Goal: Information Seeking & Learning: Compare options

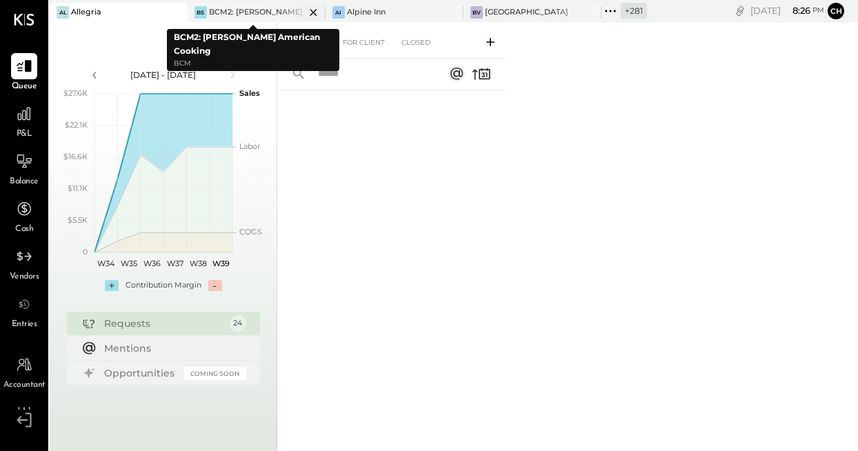
click at [237, 9] on div "BCM2: [PERSON_NAME] American Cooking" at bounding box center [257, 12] width 96 height 11
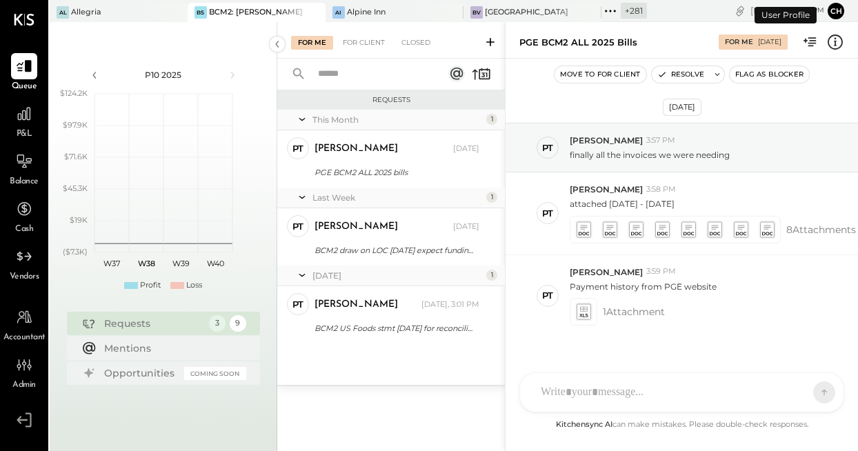
scroll to position [34, 0]
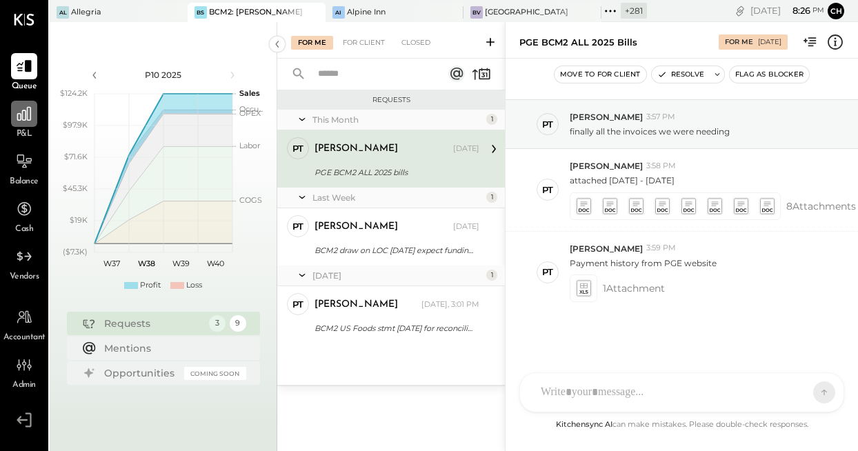
click at [21, 115] on icon at bounding box center [24, 114] width 18 height 18
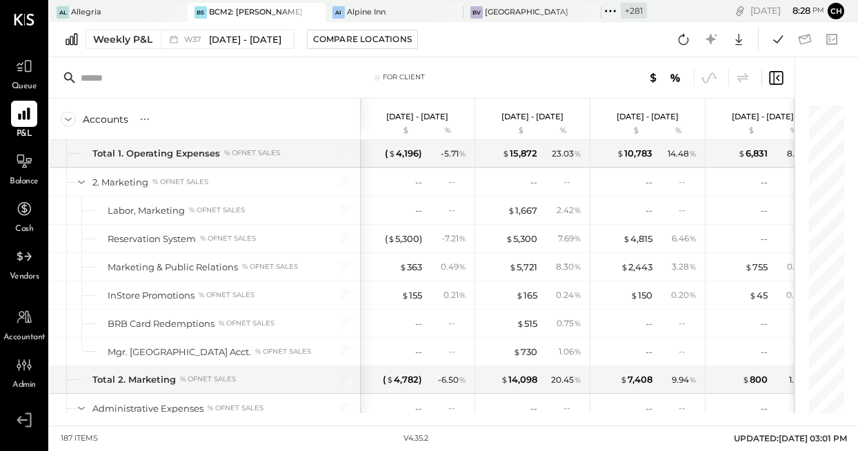
scroll to position [3133, 0]
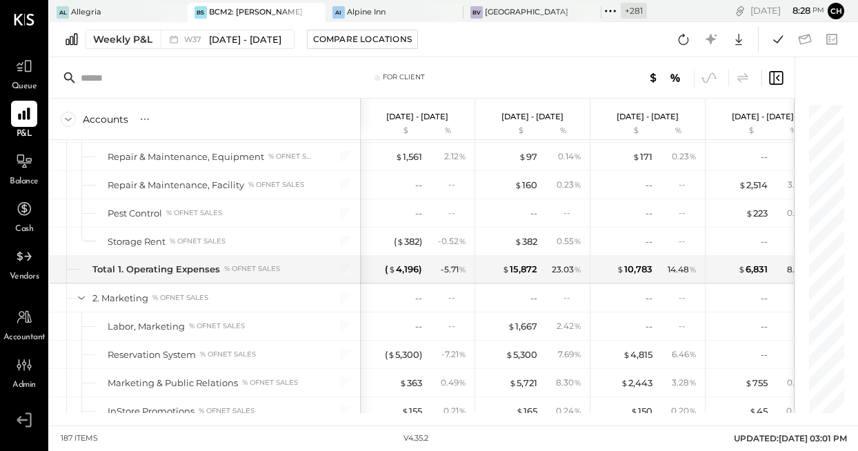
click at [220, 13] on div "BCM2: [PERSON_NAME] American Cooking" at bounding box center [257, 12] width 96 height 11
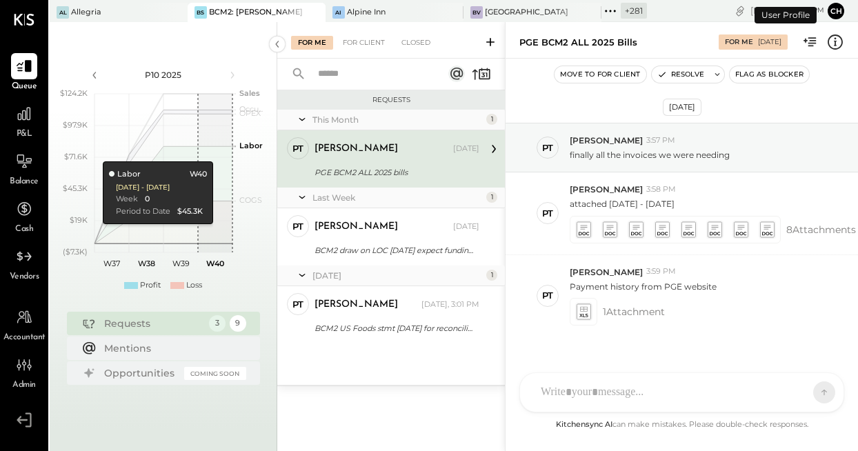
scroll to position [34, 0]
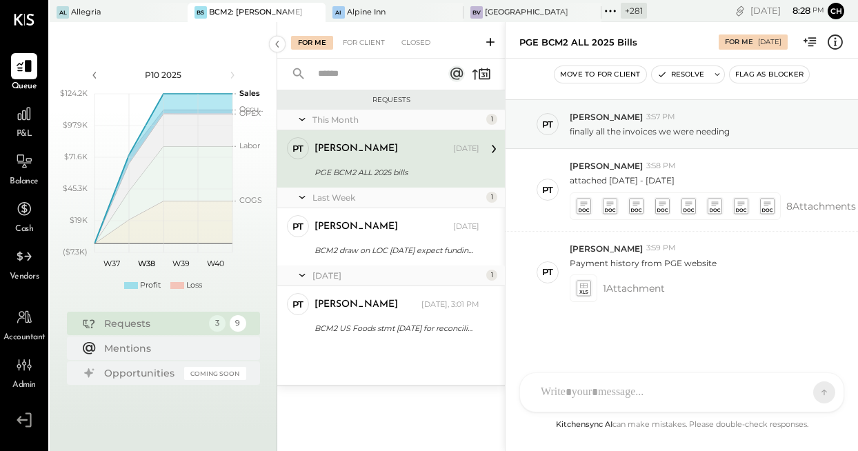
click at [220, 9] on div "BCM2: [PERSON_NAME] American Cooking" at bounding box center [257, 12] width 96 height 11
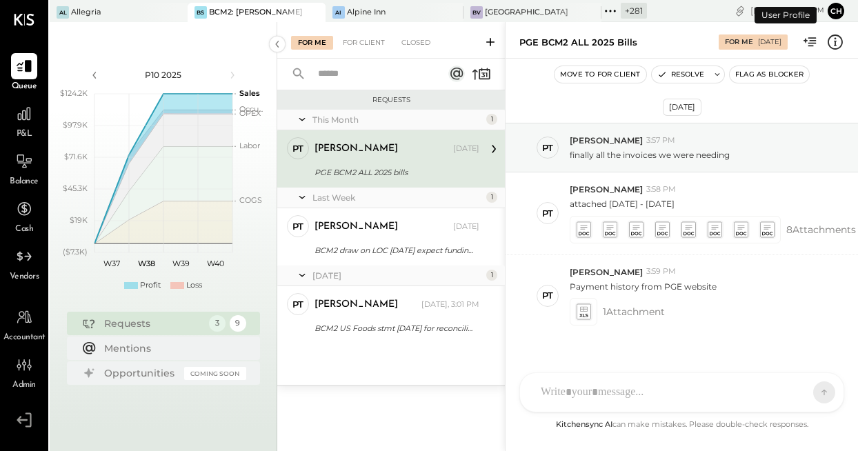
scroll to position [34, 0]
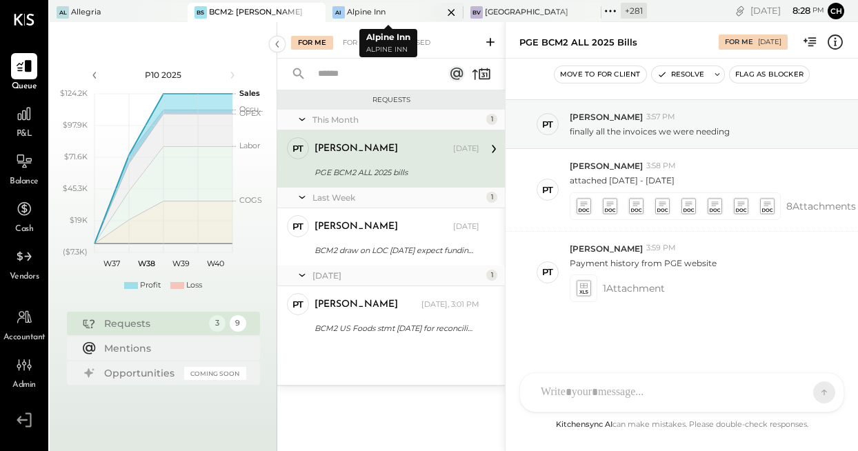
click at [443, 10] on icon at bounding box center [451, 12] width 17 height 17
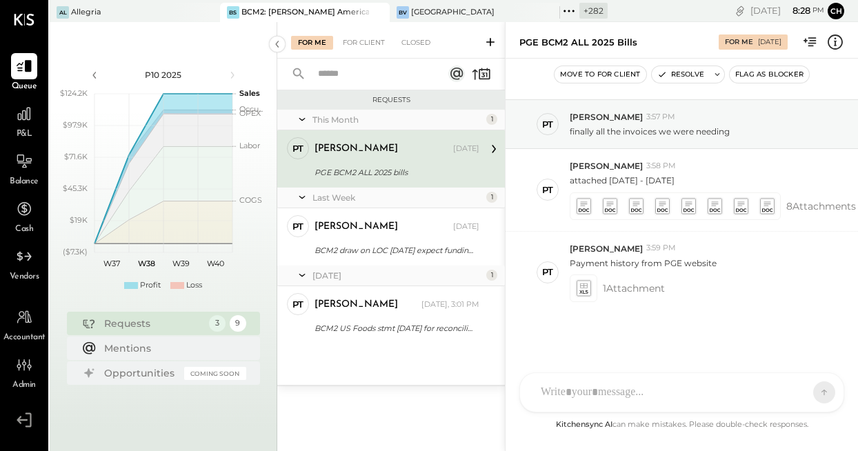
click at [443, 10] on div "[GEOGRAPHIC_DATA]" at bounding box center [452, 12] width 83 height 11
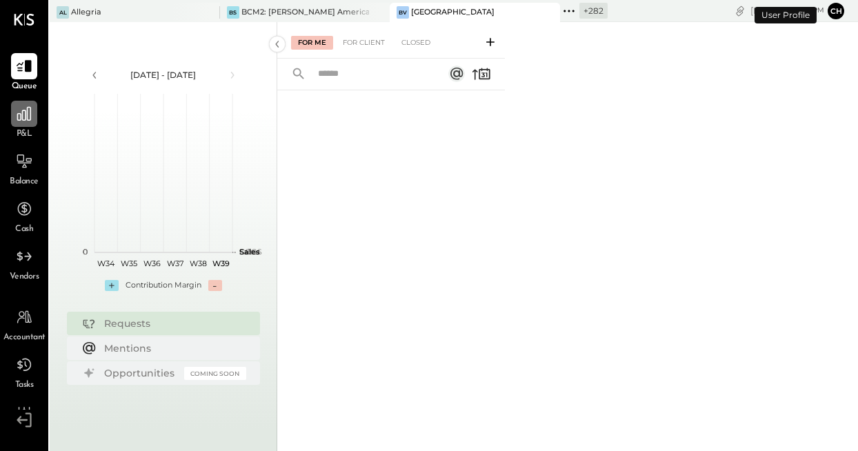
click at [17, 117] on icon at bounding box center [24, 114] width 14 height 14
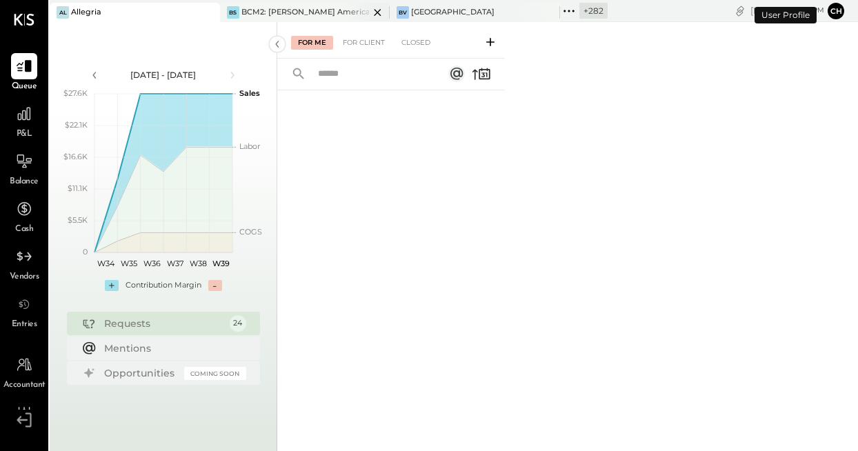
click at [310, 12] on div "BCM2: [PERSON_NAME] American Cooking" at bounding box center [305, 12] width 128 height 11
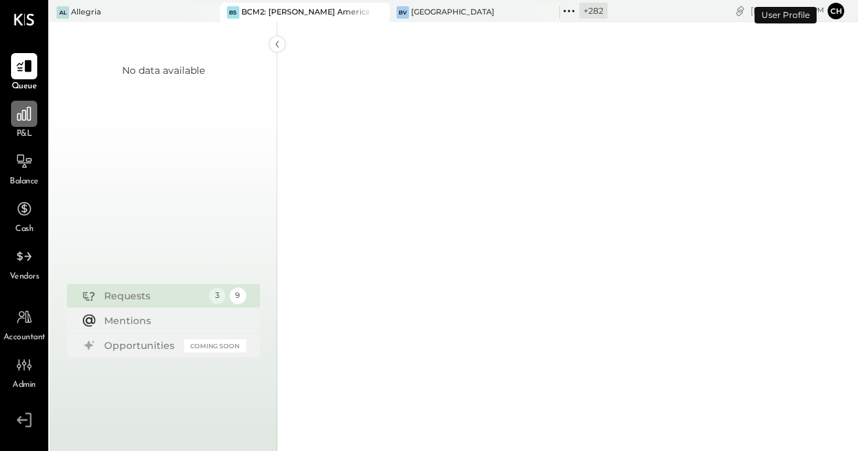
click at [22, 115] on icon at bounding box center [24, 114] width 14 height 14
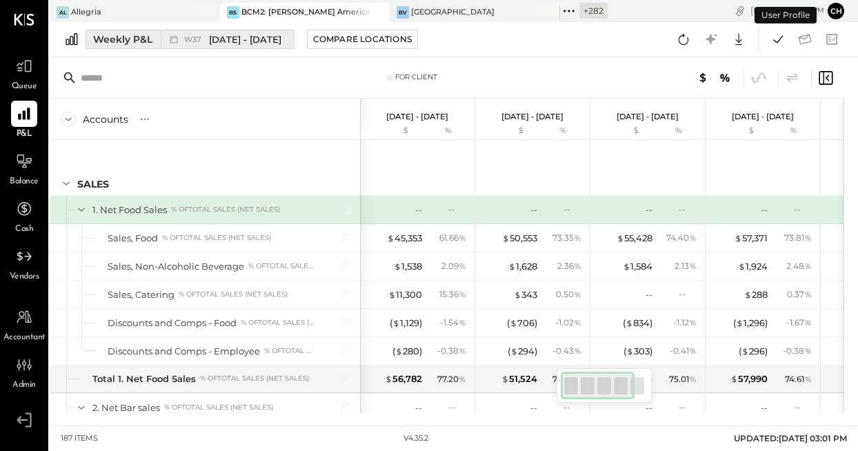
click at [192, 43] on div "W37 [DATE] - [DATE]" at bounding box center [232, 39] width 97 height 13
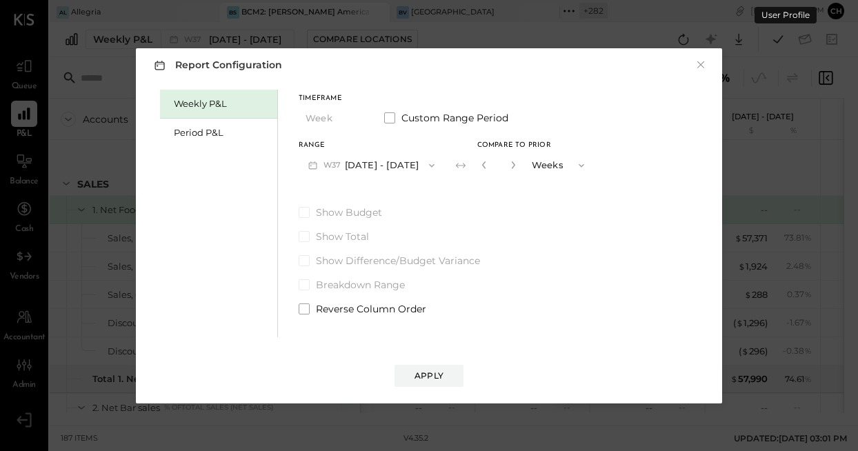
click at [363, 168] on button "W37 [DATE] - [DATE]" at bounding box center [372, 165] width 146 height 26
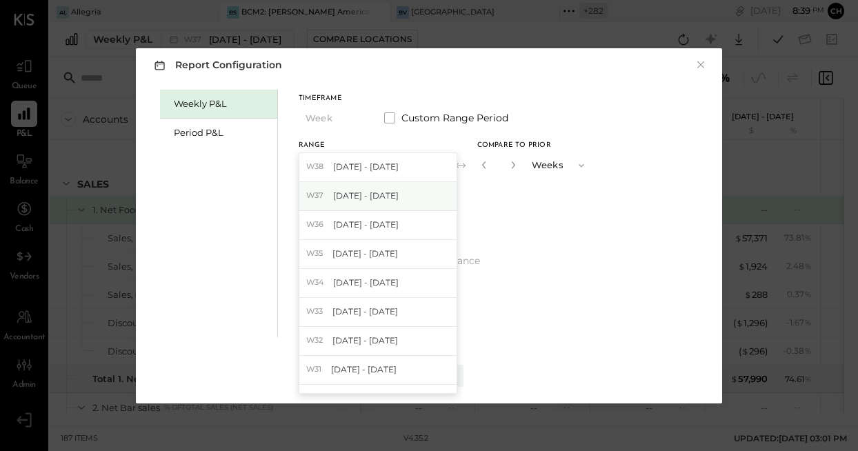
click at [374, 195] on span "[DATE] - [DATE]" at bounding box center [366, 196] width 66 height 12
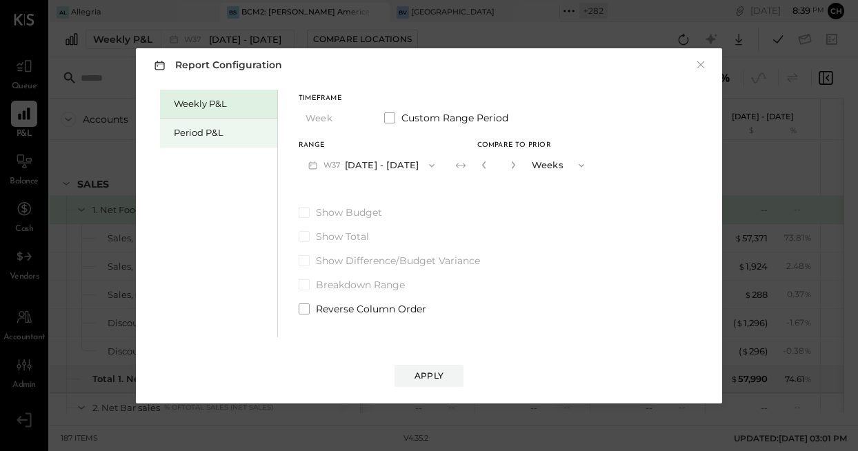
click at [223, 126] on div "Period P&L" at bounding box center [222, 132] width 97 height 13
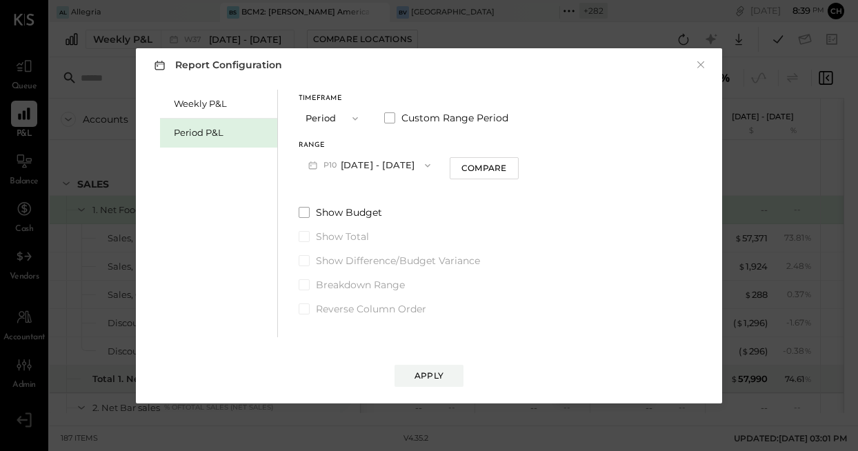
click at [351, 166] on button "P10 [DATE] - [DATE]" at bounding box center [369, 165] width 141 height 26
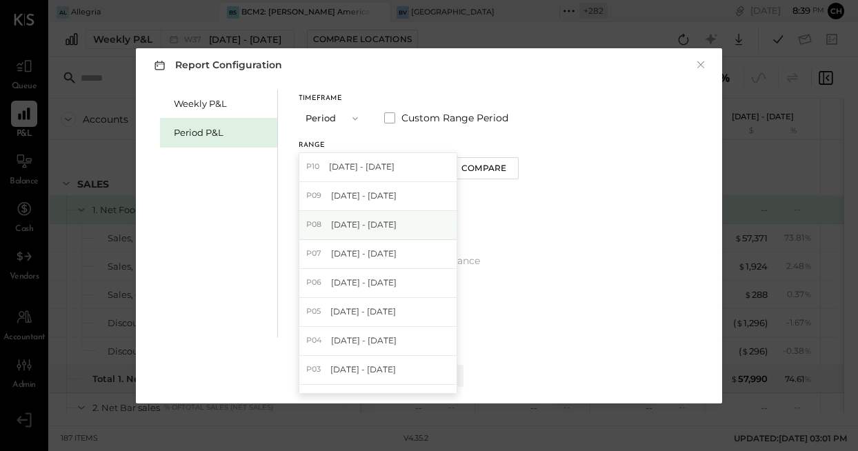
click at [357, 219] on span "[DATE] - [DATE]" at bounding box center [364, 225] width 66 height 12
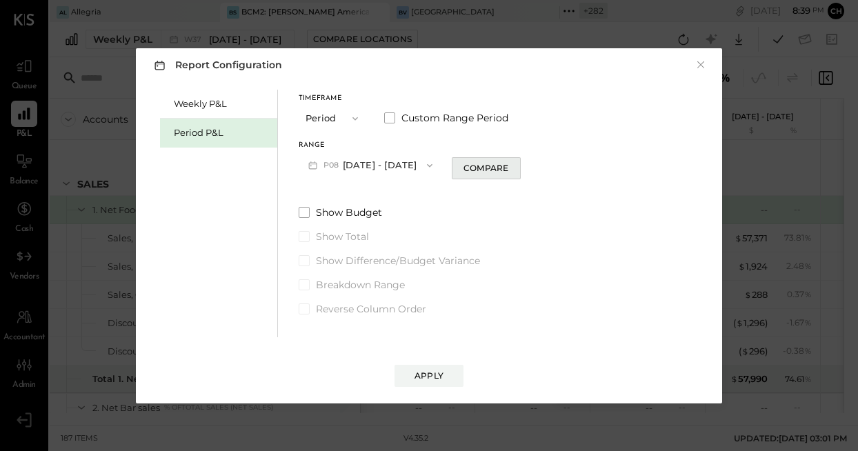
click at [491, 170] on div "Compare" at bounding box center [485, 168] width 45 height 12
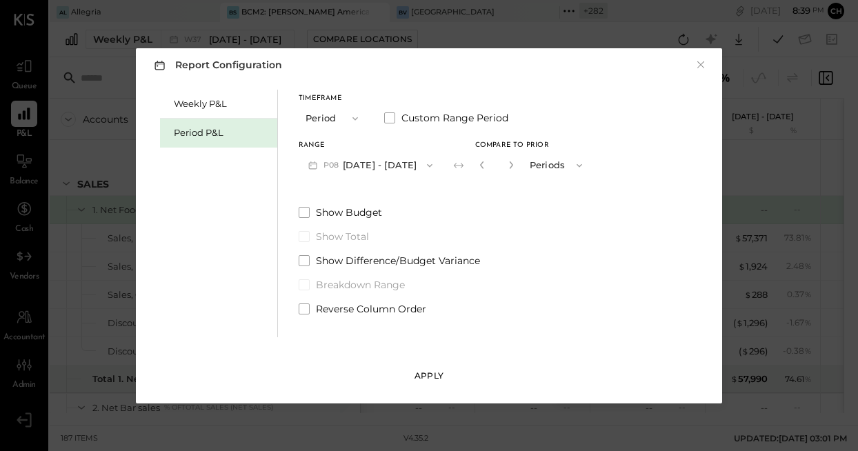
click at [428, 377] on div "Apply" at bounding box center [429, 376] width 29 height 12
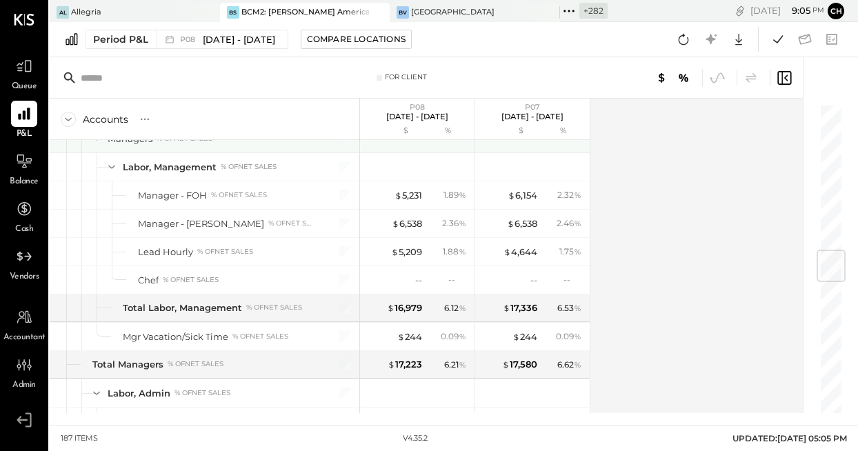
scroll to position [1304, 0]
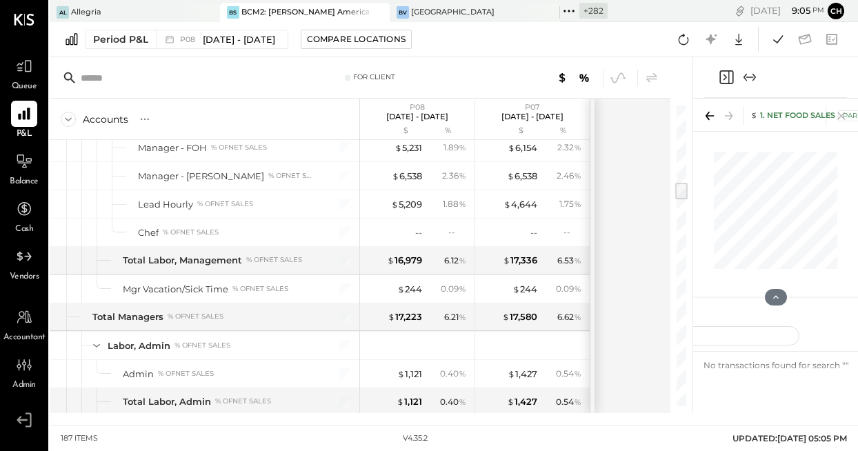
click at [728, 74] on icon "Close panel" at bounding box center [726, 77] width 17 height 17
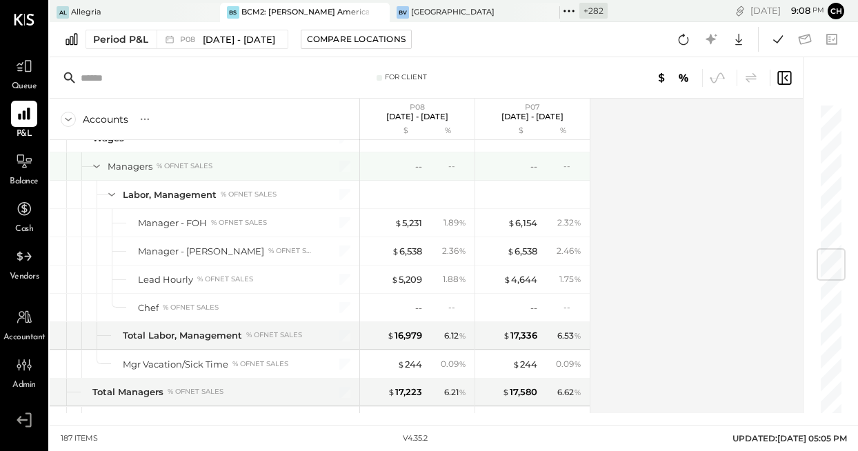
scroll to position [1226, 0]
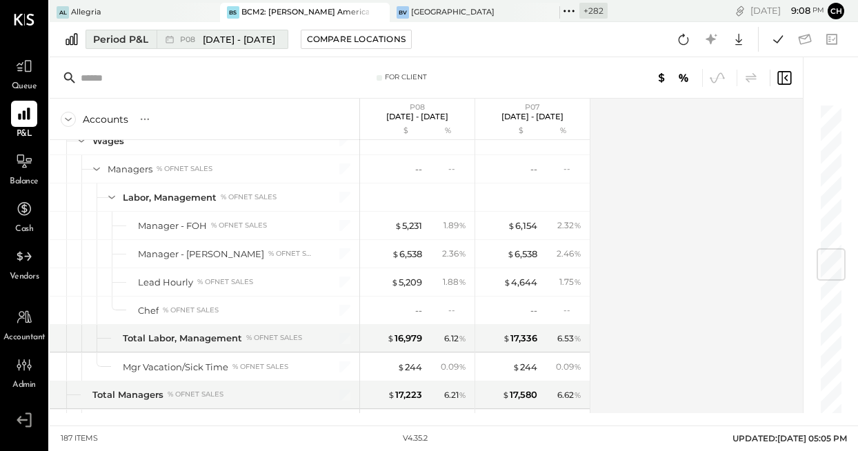
click at [256, 43] on span "[DATE] - [DATE]" at bounding box center [239, 39] width 72 height 13
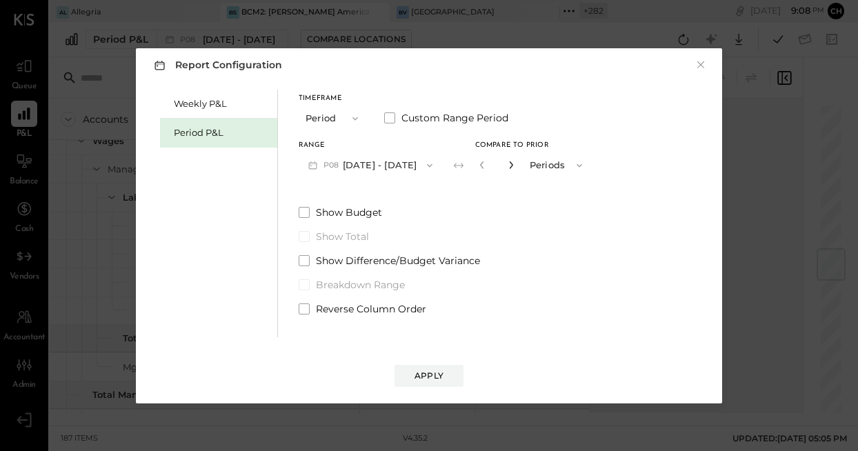
click at [515, 161] on icon "button" at bounding box center [511, 165] width 8 height 8
type input "*"
click at [432, 379] on div "Apply" at bounding box center [429, 376] width 29 height 12
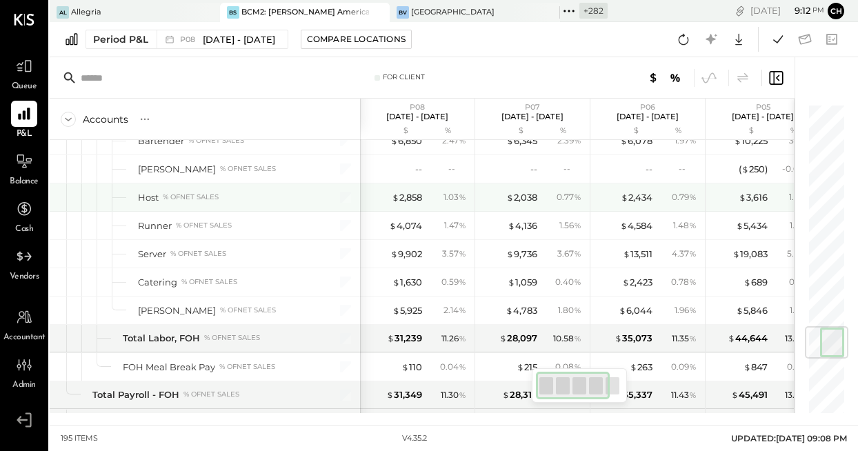
scroll to position [1888, 0]
